Goal: Task Accomplishment & Management: Manage account settings

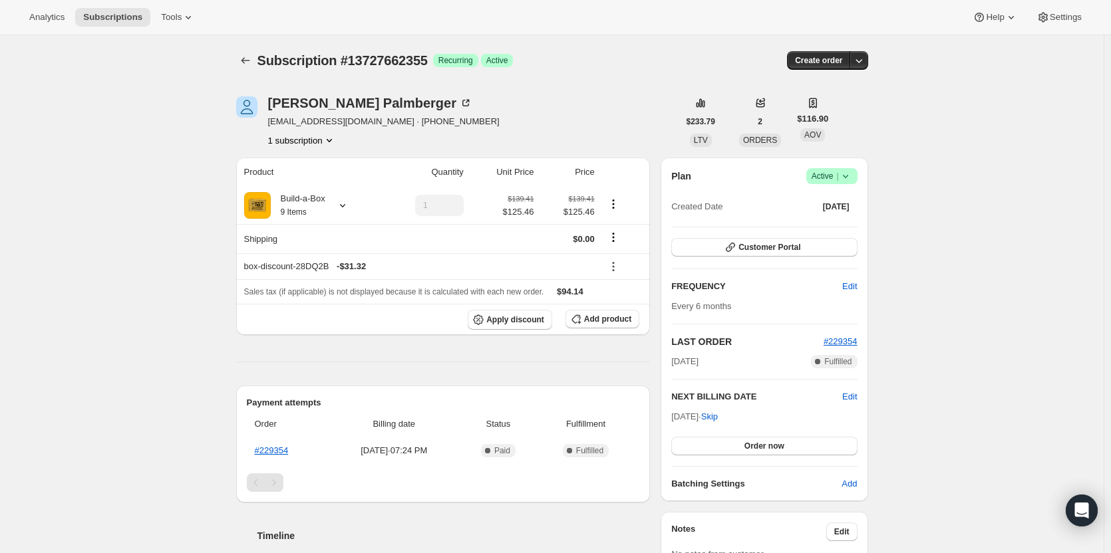
click at [833, 170] on span "Active |" at bounding box center [831, 176] width 41 height 13
click at [826, 235] on button "Cancel subscription" at bounding box center [835, 224] width 83 height 21
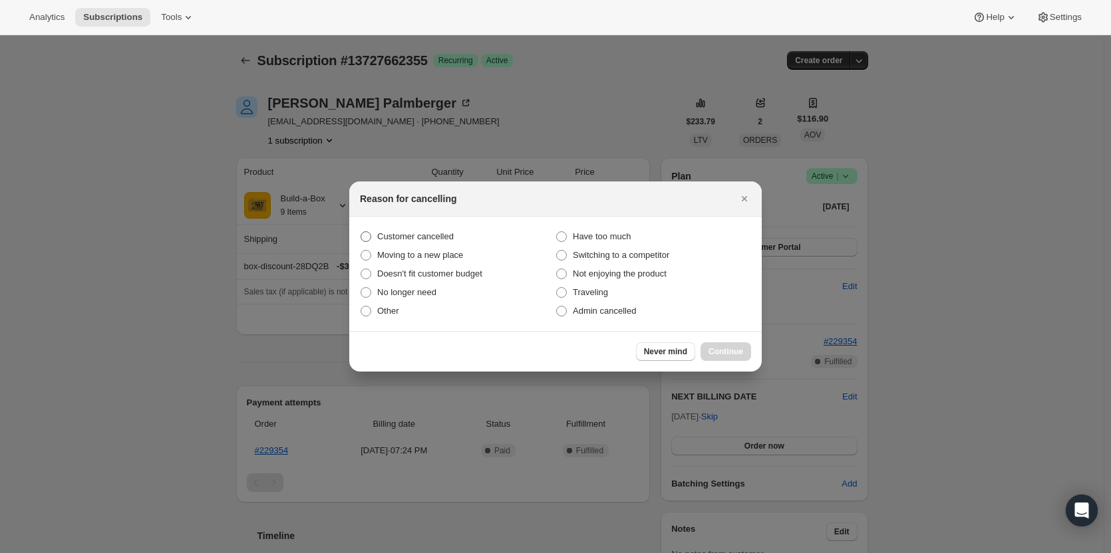
click at [393, 235] on span "Customer cancelled" at bounding box center [415, 236] width 76 height 10
click at [361, 232] on input "Customer cancelled" at bounding box center [360, 231] width 1 height 1
radio input "true"
click at [739, 354] on span "Continue" at bounding box center [725, 352] width 35 height 11
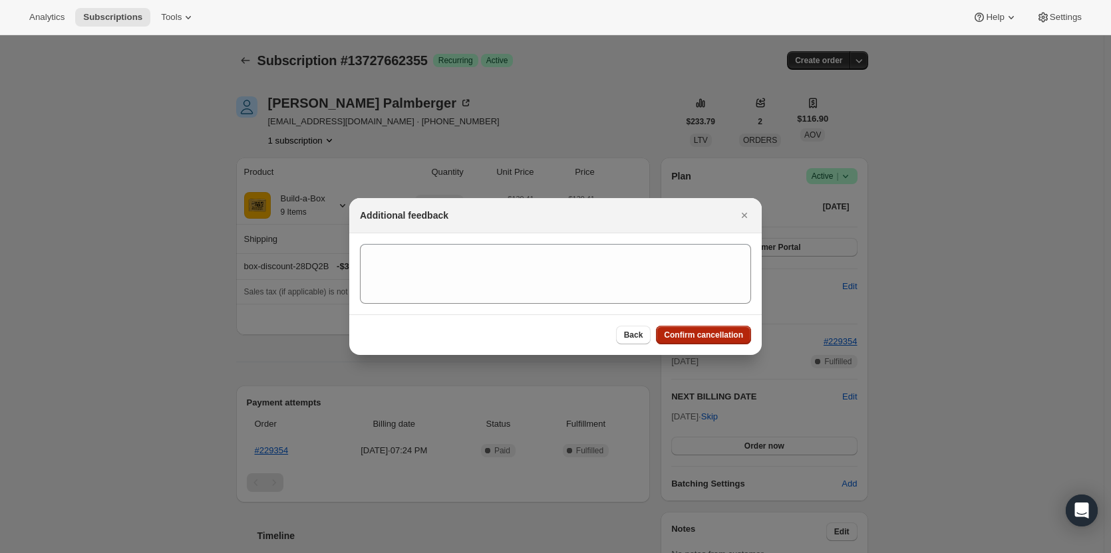
click at [697, 335] on span "Confirm cancellation" at bounding box center [703, 335] width 79 height 11
